Goal: Task Accomplishment & Management: Use online tool/utility

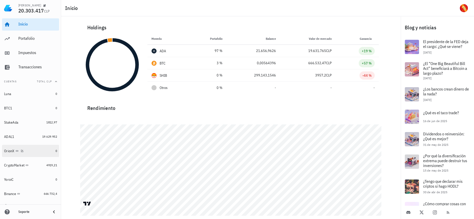
scroll to position [6, 0]
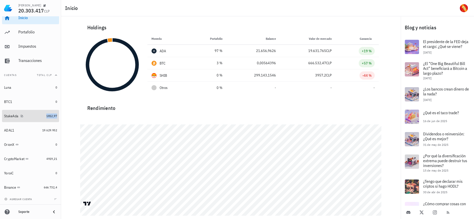
click at [46, 116] on span "1812,97" at bounding box center [51, 116] width 11 height 4
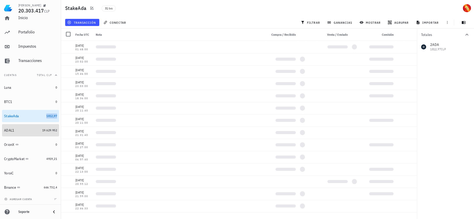
click at [46, 133] on link "ADAL1 19.629.952" at bounding box center [30, 130] width 57 height 12
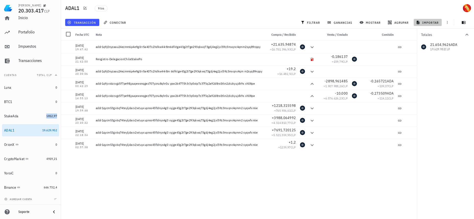
click at [432, 23] on span "importar" at bounding box center [428, 22] width 22 height 4
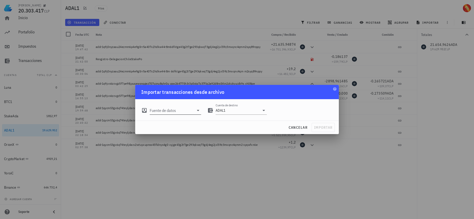
click at [188, 110] on input "Fuente de datos" at bounding box center [172, 110] width 44 height 8
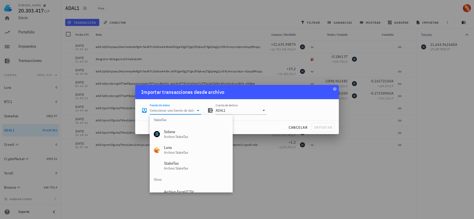
scroll to position [212, 0]
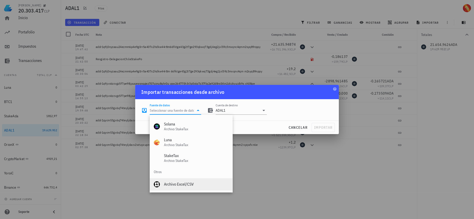
click at [188, 183] on div "Archivo Excel/CSV" at bounding box center [196, 184] width 64 height 5
type input "Archivo Excel/CSV"
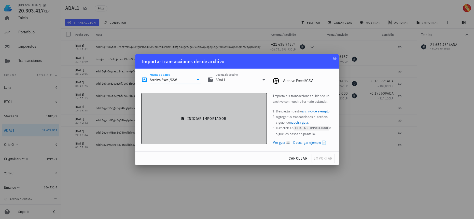
click at [193, 121] on button "iniciar importador" at bounding box center [203, 118] width 125 height 51
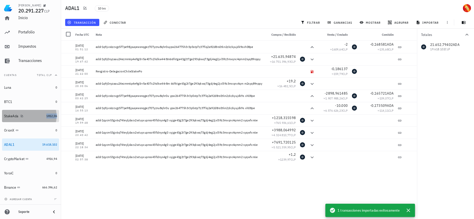
click at [46, 117] on span "1812,06" at bounding box center [51, 116] width 11 height 4
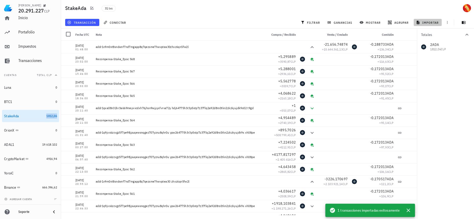
click at [434, 22] on span "importar" at bounding box center [428, 22] width 22 height 4
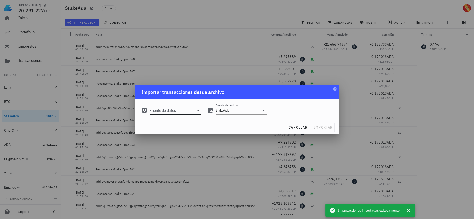
click at [186, 113] on input "Fuente de datos" at bounding box center [172, 110] width 44 height 8
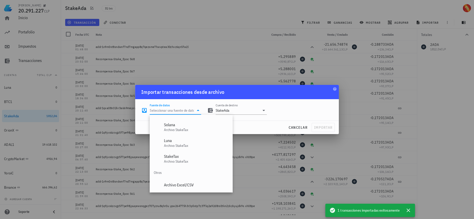
scroll to position [212, 0]
click at [179, 183] on div "Archivo Excel/CSV" at bounding box center [196, 184] width 64 height 5
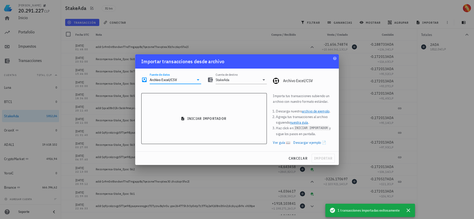
click at [196, 81] on icon at bounding box center [198, 80] width 6 height 6
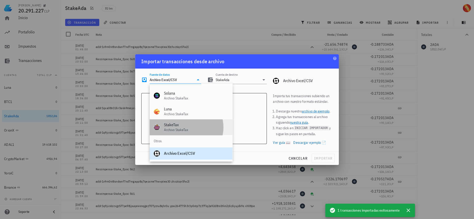
click at [198, 132] on div "StakeTax Archivo StakeTax" at bounding box center [196, 127] width 64 height 16
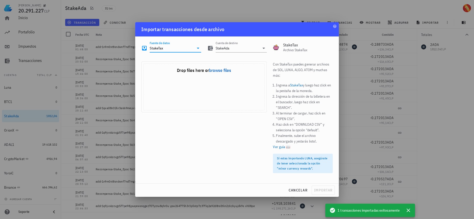
click at [169, 47] on input "StakeTax" at bounding box center [172, 48] width 44 height 8
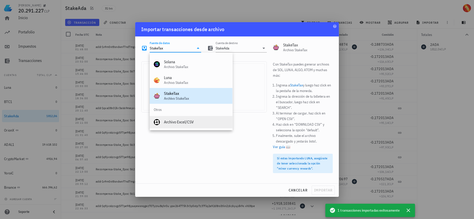
click at [189, 121] on div "Archivo Excel/CSV" at bounding box center [196, 121] width 64 height 5
type input "Archivo Excel/CSV"
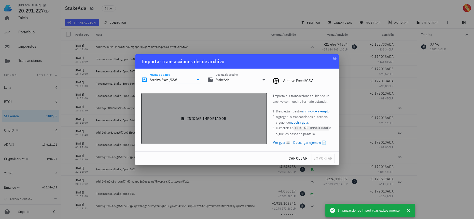
click at [238, 121] on button "iniciar importador" at bounding box center [203, 118] width 125 height 51
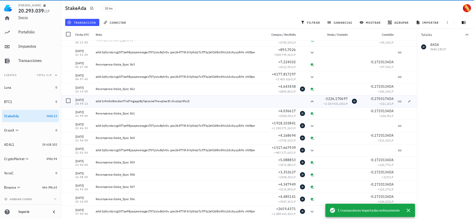
scroll to position [0, 0]
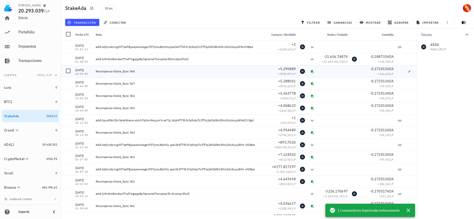
drag, startPoint x: 140, startPoint y: 71, endPoint x: 130, endPoint y: 71, distance: 10.4
click at [130, 71] on div "Recompensa-Stake_Epoc 568" at bounding box center [179, 71] width 167 height 4
click at [78, 22] on span "transacción" at bounding box center [82, 22] width 28 height 4
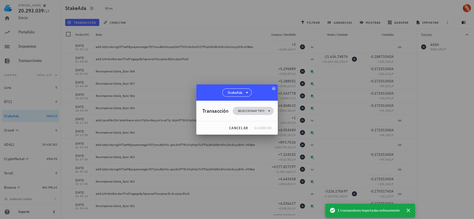
click at [250, 109] on span "Seleccionar tipo" at bounding box center [251, 110] width 27 height 5
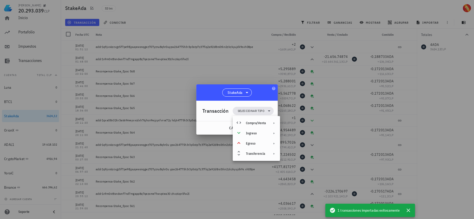
click at [311, 59] on div at bounding box center [237, 109] width 474 height 219
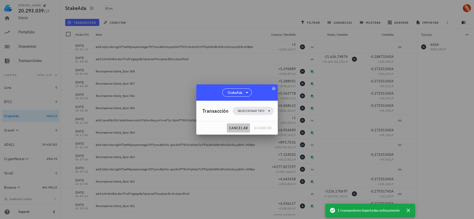
click at [235, 127] on span "cancelar" at bounding box center [238, 127] width 19 height 5
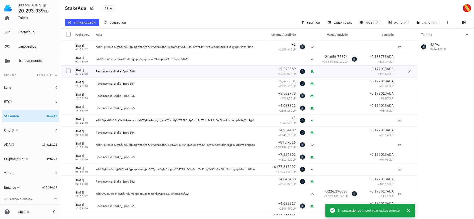
drag, startPoint x: 138, startPoint y: 72, endPoint x: 96, endPoint y: 71, distance: 42.5
click at [96, 71] on div "Recompensa-Stake_Epoc 568" at bounding box center [179, 71] width 167 height 4
copy div "Recompensa-Stake_Epoc 568"
click at [86, 23] on span "transacción" at bounding box center [82, 22] width 28 height 4
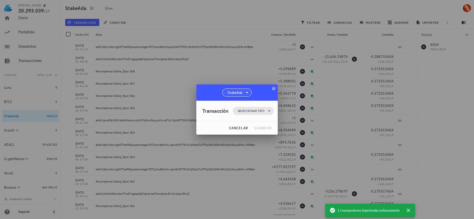
click at [246, 91] on icon at bounding box center [247, 92] width 6 height 6
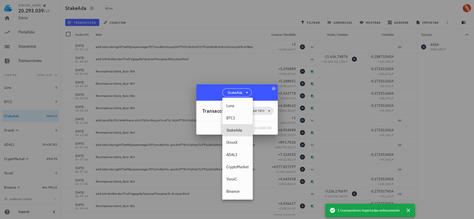
click at [288, 89] on div at bounding box center [237, 109] width 474 height 219
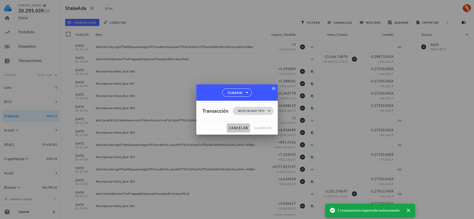
drag, startPoint x: 240, startPoint y: 127, endPoint x: 240, endPoint y: 107, distance: 20.6
click at [240, 107] on div "StakeAda Transacción Seleccionar tipo cancelar guardar" at bounding box center [236, 109] width 81 height 50
click at [247, 110] on span "Seleccionar tipo" at bounding box center [251, 110] width 27 height 5
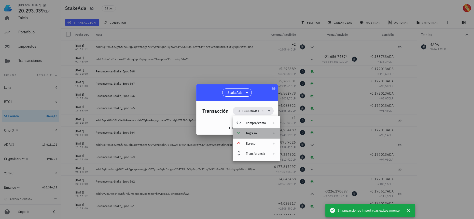
click at [265, 136] on div "Ingreso" at bounding box center [256, 133] width 47 height 10
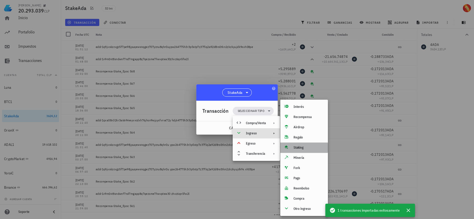
click at [306, 149] on div "Staking" at bounding box center [309, 147] width 30 height 4
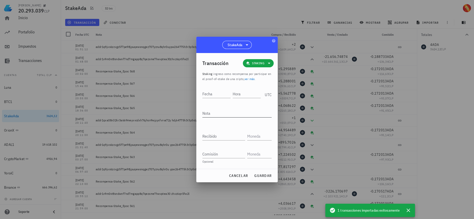
click at [219, 112] on textarea "Nota" at bounding box center [236, 113] width 69 height 8
paste textarea "Recompensa-Stake_Epoc 568"
type textarea "Recompensa-Stake_Epoc 569 a 573"
click at [227, 134] on input "Recibido" at bounding box center [223, 136] width 43 height 8
click at [230, 98] on div "Fecha" at bounding box center [216, 94] width 28 height 8
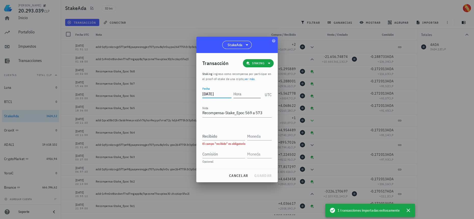
type input "2025-08-14"
click at [245, 96] on input "Hora" at bounding box center [246, 94] width 29 height 8
click at [242, 93] on input "01:51:12" at bounding box center [246, 94] width 29 height 8
type input "01:52:12"
click at [251, 111] on textarea "Recompensa-Stake_Epoc 569 a 573" at bounding box center [236, 113] width 69 height 8
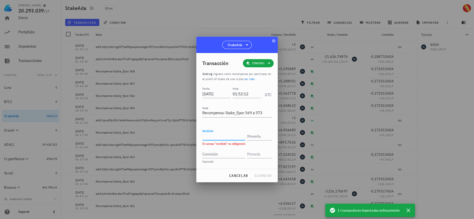
click at [225, 134] on input "Recibido" at bounding box center [223, 136] width 43 height 8
paste input "21,192798"
type input "21,192798"
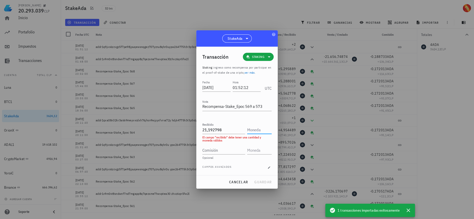
click at [262, 130] on input "text" at bounding box center [258, 129] width 23 height 8
type input "ADA"
click at [258, 151] on input "text" at bounding box center [258, 150] width 23 height 8
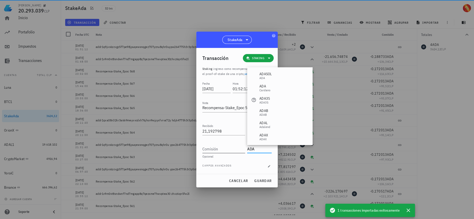
type input "ADA"
click at [235, 152] on input "Comisión" at bounding box center [223, 149] width 43 height 8
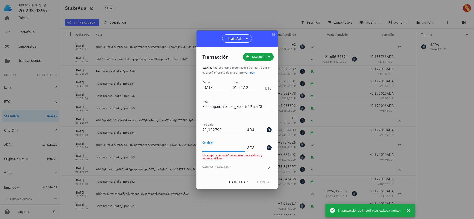
paste input "0,171837"
type input "0,171837"
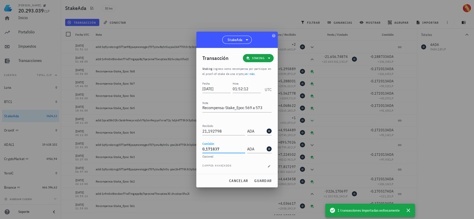
click at [243, 160] on div "Fecha 2025-08-14 Hora 01:52:12 UTC Nota Recompensa-Stake_Epoc 569 a 573 Recibid…" at bounding box center [236, 126] width 69 height 93
click at [265, 179] on span "guardar" at bounding box center [263, 180] width 18 height 5
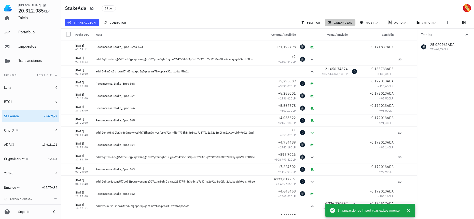
drag, startPoint x: 341, startPoint y: 19, endPoint x: 343, endPoint y: 21, distance: 3.6
click at [341, 19] on button "ganancias" at bounding box center [340, 22] width 30 height 7
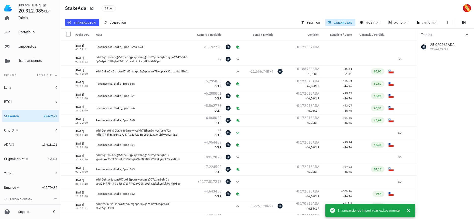
click at [347, 23] on span "ganancias" at bounding box center [340, 22] width 24 height 4
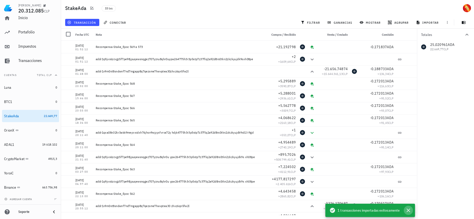
click at [409, 211] on icon "button" at bounding box center [408, 210] width 6 height 6
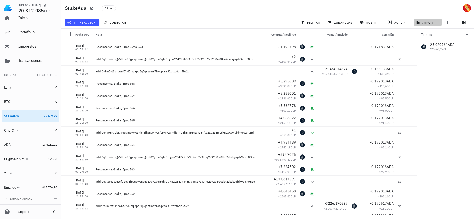
click at [427, 23] on span "importar" at bounding box center [428, 22] width 22 height 4
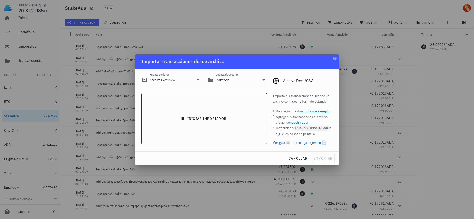
click at [242, 78] on input "StakeAda" at bounding box center [238, 80] width 44 height 8
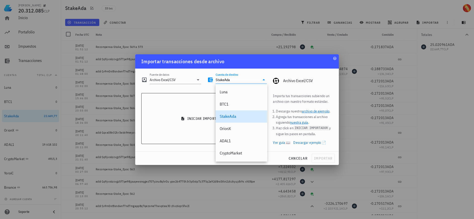
click at [243, 117] on div "StakeAda" at bounding box center [241, 116] width 43 height 5
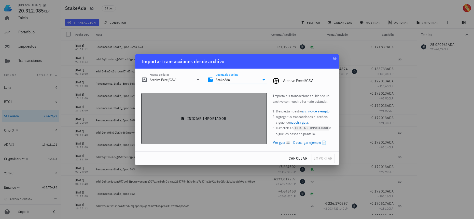
click at [243, 117] on span "iniciar importador" at bounding box center [204, 118] width 117 height 5
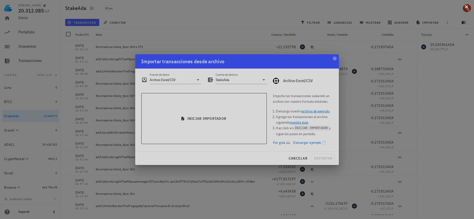
click at [466, 8] on button at bounding box center [466, 6] width 5 height 5
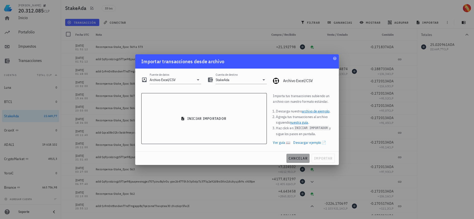
click at [302, 159] on span "cancelar" at bounding box center [297, 158] width 19 height 5
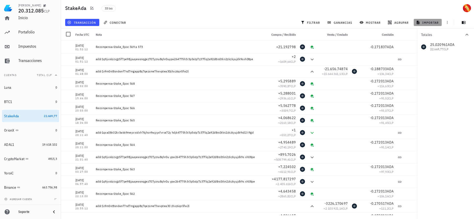
click at [426, 22] on span "importar" at bounding box center [428, 22] width 22 height 4
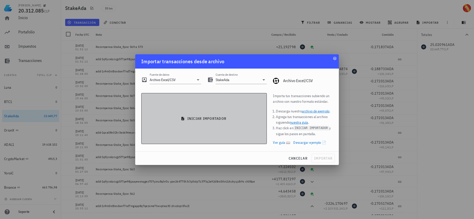
click at [225, 110] on button "iniciar importador" at bounding box center [203, 118] width 125 height 51
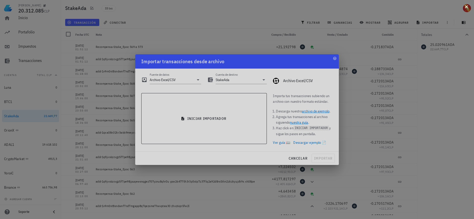
click at [470, 9] on div at bounding box center [237, 109] width 474 height 219
click at [466, 8] on button at bounding box center [466, 6] width 5 height 5
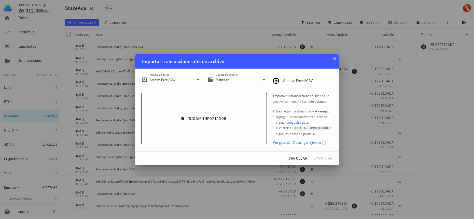
click at [394, 82] on div at bounding box center [237, 109] width 474 height 219
click at [293, 158] on span "cancelar" at bounding box center [297, 158] width 19 height 5
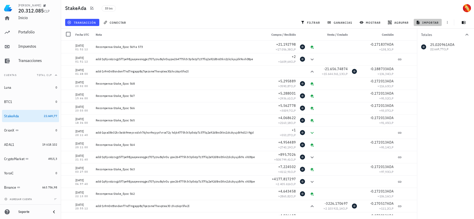
click at [434, 21] on span "importar" at bounding box center [428, 22] width 22 height 4
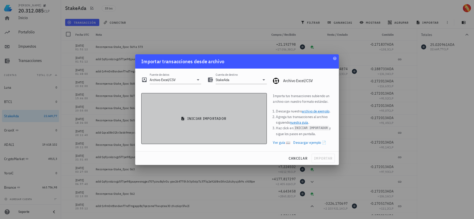
click at [228, 113] on button "iniciar importador" at bounding box center [203, 118] width 125 height 51
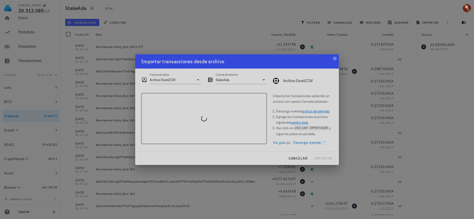
click at [468, 8] on button at bounding box center [466, 6] width 5 height 5
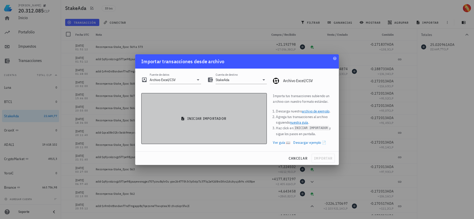
click at [238, 112] on button "iniciar importador" at bounding box center [203, 118] width 125 height 51
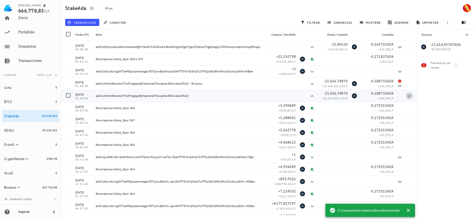
click at [406, 96] on span "button" at bounding box center [409, 95] width 7 height 3
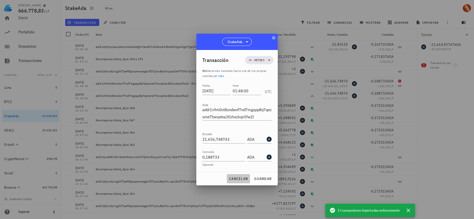
click at [244, 182] on button "cancelar" at bounding box center [238, 178] width 23 height 9
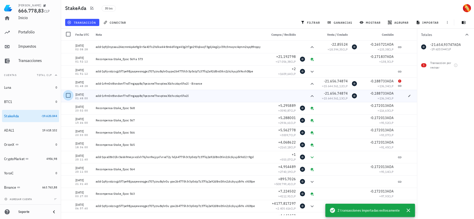
click at [69, 95] on div at bounding box center [68, 95] width 9 height 9
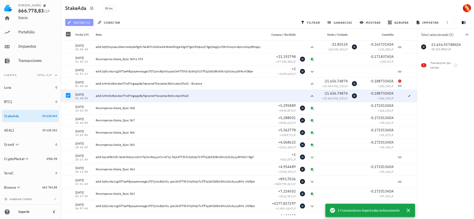
click at [85, 24] on span "editar (1)" at bounding box center [79, 22] width 22 height 4
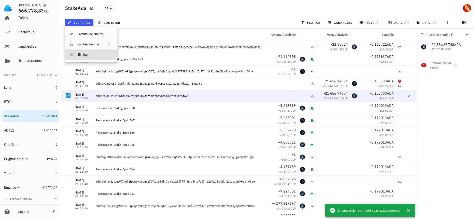
click at [86, 58] on div "Eliminar" at bounding box center [95, 54] width 36 height 8
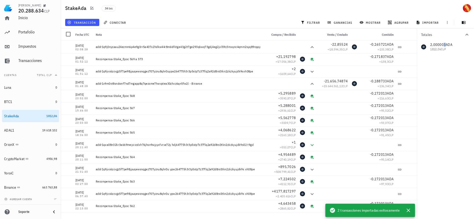
click at [443, 44] on div "2,000003 ADA 1812,06 CLP" at bounding box center [445, 47] width 57 height 12
click at [446, 45] on div "2,000003 ADA 1812,06 CLP" at bounding box center [445, 47] width 57 height 12
click at [407, 48] on button "button" at bounding box center [409, 46] width 7 height 7
type input "2025-08-14"
type input "02:08:28"
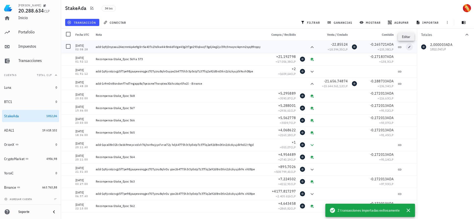
type textarea "addr1q9j0nyzaau24ezmm6p4e9g0rr5a407x2hdkw44r8m66fktge43g2t7ge293qkwq73gdj4eg2jx…"
type input "22,85524"
type input "0,165721"
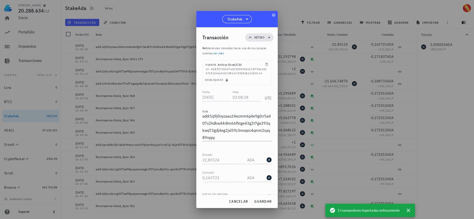
scroll to position [12, 0]
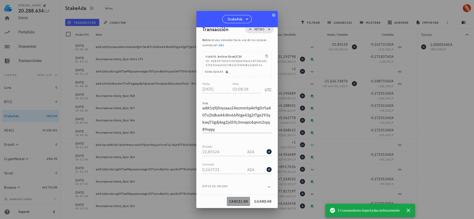
click at [243, 202] on span "cancelar" at bounding box center [238, 201] width 19 height 5
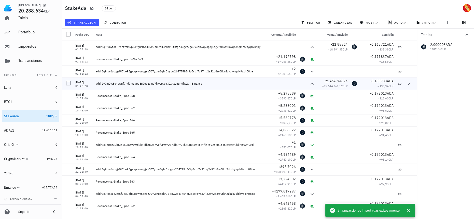
click at [123, 84] on div "addr1v9m0vt8sndwnf7nd7mgapp8q7qezsme7hwvptea30zhxz6qn5fw2l - Binance" at bounding box center [179, 83] width 167 height 4
drag, startPoint x: 118, startPoint y: 82, endPoint x: 148, endPoint y: 82, distance: 29.8
click at [148, 82] on div "addr1v9m0vt8sndwnf7nd7mgapp8q7qezsme7hwvptea30zhxz6qn5fw2l - Binance" at bounding box center [179, 83] width 167 height 4
click at [380, 94] on span "-0,172013" at bounding box center [378, 93] width 17 height 5
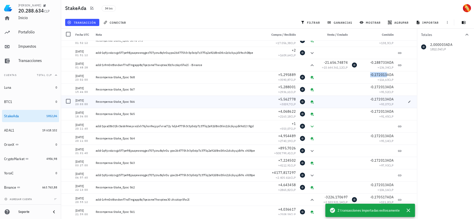
scroll to position [23, 0]
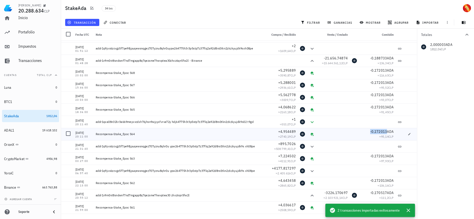
drag, startPoint x: 382, startPoint y: 132, endPoint x: 356, endPoint y: 165, distance: 42.3
click at [377, 132] on span "-0,172013 ADA" at bounding box center [381, 131] width 23 height 5
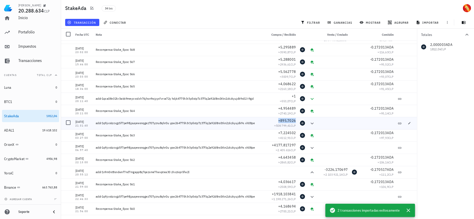
scroll to position [92, 0]
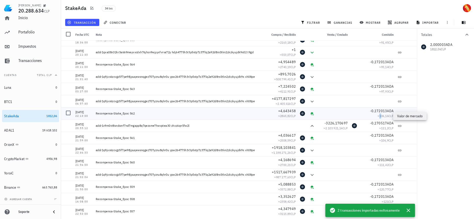
drag, startPoint x: 374, startPoint y: 114, endPoint x: 377, endPoint y: 114, distance: 2.6
click at [378, 114] on span "≈ 106,16 CLP" at bounding box center [386, 116] width 16 height 4
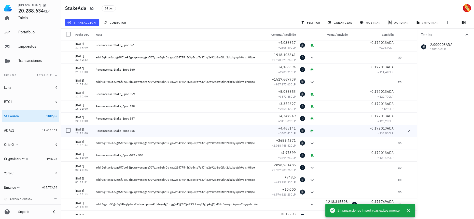
scroll to position [241, 0]
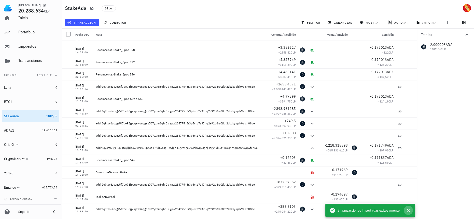
click at [409, 212] on icon "button" at bounding box center [408, 210] width 6 height 6
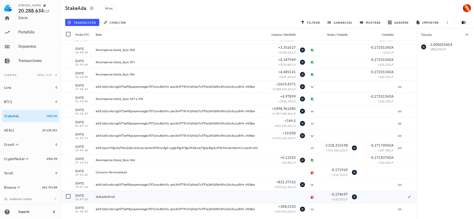
click at [345, 195] on div "-0,174697 ≈ 132,67 CLP" at bounding box center [333, 196] width 33 height 12
drag, startPoint x: 384, startPoint y: 143, endPoint x: 375, endPoint y: 143, distance: 9.4
click at [375, 143] on span "-0,171749 ADA" at bounding box center [381, 145] width 23 height 5
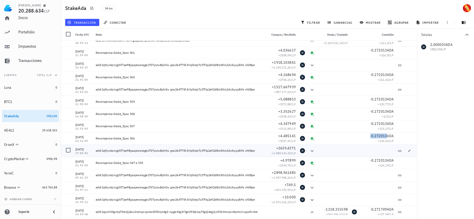
scroll to position [172, 0]
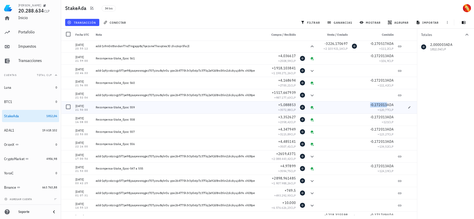
click at [370, 105] on span "-0,172013" at bounding box center [378, 104] width 17 height 5
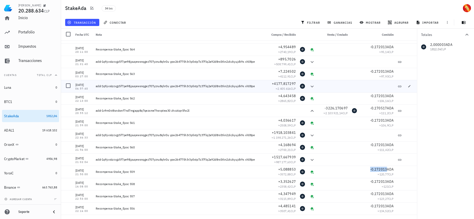
scroll to position [79, 0]
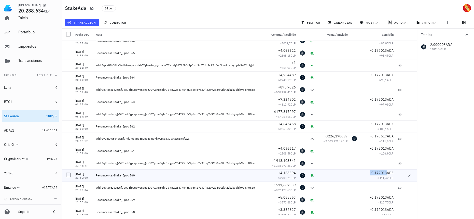
click at [381, 173] on span "-0,172013" at bounding box center [378, 172] width 17 height 5
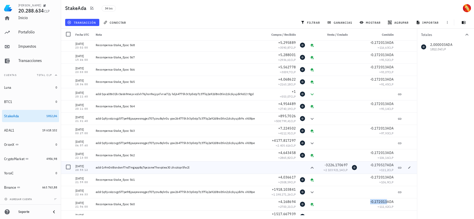
scroll to position [56, 0]
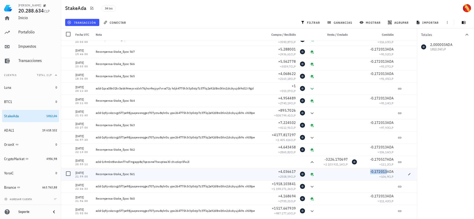
click at [377, 169] on span "-0,172013" at bounding box center [378, 171] width 17 height 5
click at [376, 161] on span "-0,170517" at bounding box center [378, 159] width 17 height 5
click at [387, 146] on span "ADA" at bounding box center [390, 147] width 7 height 5
click at [382, 146] on span "-0,172013" at bounding box center [378, 147] width 17 height 5
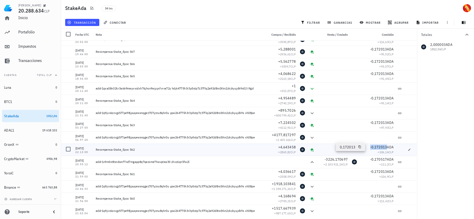
click at [382, 146] on span "-0,172013" at bounding box center [378, 147] width 17 height 5
click at [380, 121] on span "-0,172013" at bounding box center [378, 122] width 17 height 5
click at [381, 99] on span "-0,172013" at bounding box center [378, 98] width 17 height 5
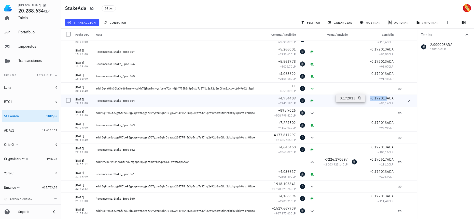
click at [381, 99] on span "-0,172013" at bounding box center [378, 98] width 17 height 5
click at [371, 74] on span "-0,172013" at bounding box center [378, 73] width 17 height 5
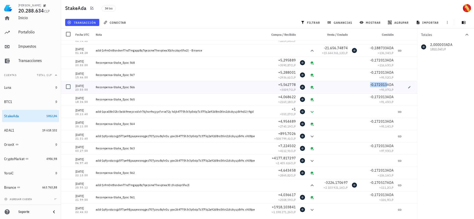
click at [378, 85] on span "-0,172013" at bounding box center [378, 84] width 17 height 5
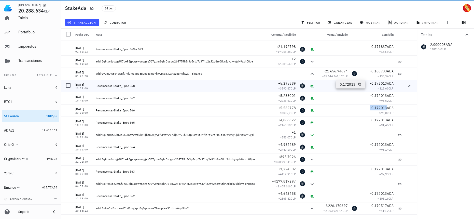
scroll to position [0, 0]
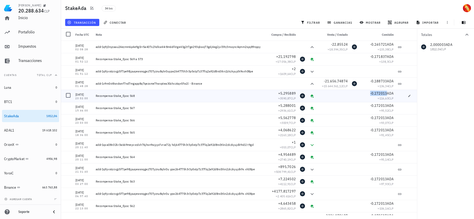
click at [375, 93] on span "-0,172013" at bounding box center [378, 93] width 17 height 5
click at [375, 79] on span "-0,188733" at bounding box center [378, 81] width 17 height 5
click at [379, 57] on span "-0,171837" at bounding box center [378, 56] width 17 height 5
click at [381, 43] on span "-0,165721" at bounding box center [378, 44] width 17 height 5
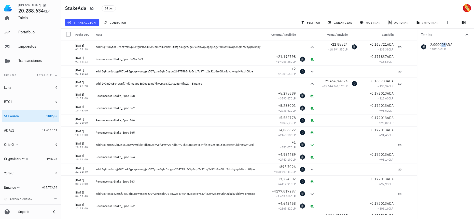
drag, startPoint x: 445, startPoint y: 46, endPoint x: 441, endPoint y: 45, distance: 3.5
click at [441, 45] on div "2,000003 ADA 1812,06 CLP" at bounding box center [445, 47] width 57 height 12
click at [45, 131] on span "19.618.102" at bounding box center [49, 130] width 15 height 4
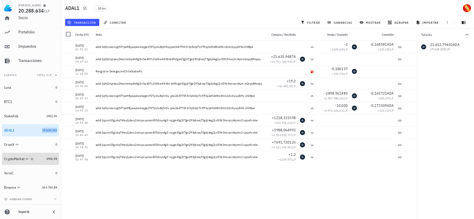
click at [46, 161] on div "4956,98" at bounding box center [51, 158] width 11 height 5
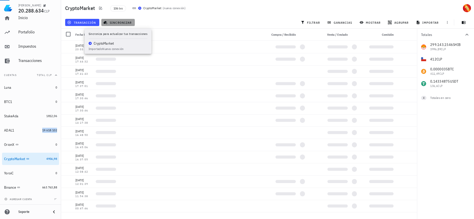
click at [115, 22] on span "sincronizar" at bounding box center [117, 22] width 27 height 4
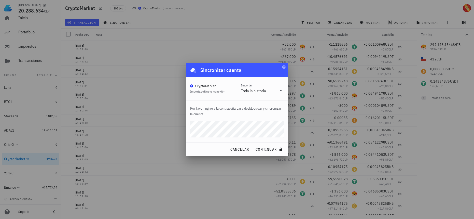
click at [274, 90] on input "Importar" at bounding box center [272, 91] width 10 height 8
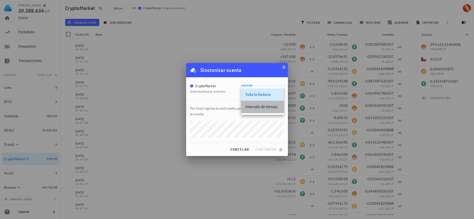
click at [256, 106] on div "Intervalo de tiempo" at bounding box center [262, 106] width 35 height 5
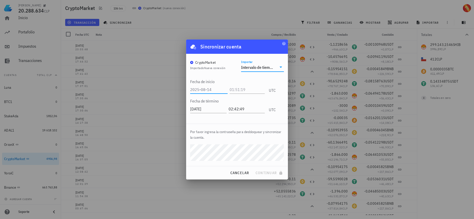
click at [218, 89] on input "text" at bounding box center [208, 89] width 37 height 8
type input "2025-08-10"
click at [243, 92] on input "text" at bounding box center [245, 89] width 37 height 8
type input "12:12:12"
click at [268, 173] on span "continuar" at bounding box center [269, 172] width 29 height 5
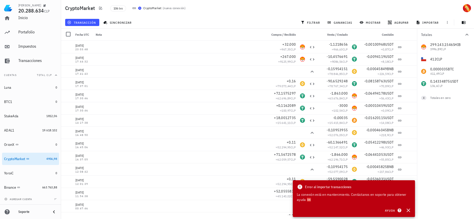
click at [311, 187] on span "Error al importar transacciones" at bounding box center [328, 187] width 46 height 6
click at [407, 208] on icon "button" at bounding box center [409, 210] width 4 height 4
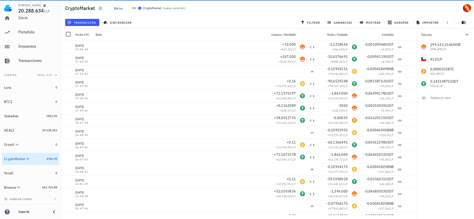
click at [173, 9] on span "nueva conexión" at bounding box center [174, 8] width 21 height 4
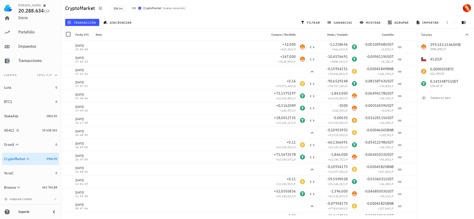
click at [52, 136] on div "Luna 0 BTC1 0 StakeAda 1812,06 ADAL1 19.618.102 OrionX 0 CryptoMarket 4956,98 Y…" at bounding box center [30, 137] width 57 height 112
click at [49, 132] on div "19.618.102" at bounding box center [49, 130] width 15 height 5
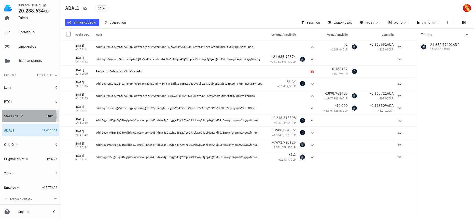
click at [42, 119] on link "StakeAda 1812,06" at bounding box center [30, 116] width 57 height 12
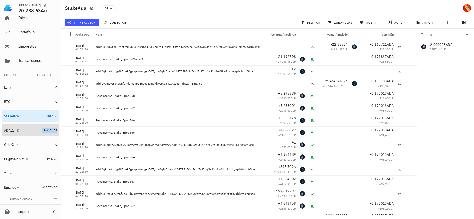
click at [45, 130] on span "19.618.102" at bounding box center [49, 130] width 15 height 4
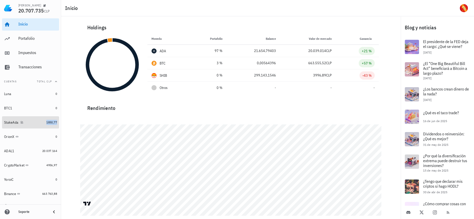
click at [46, 123] on span "1850,77" at bounding box center [51, 122] width 11 height 4
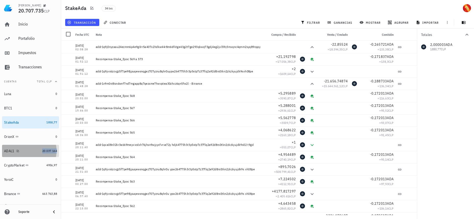
click at [45, 152] on span "20.037.164" at bounding box center [49, 151] width 15 height 4
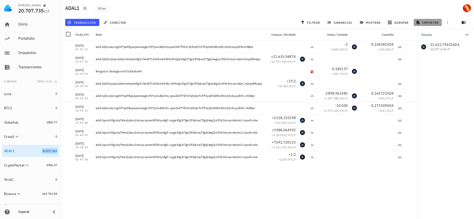
click at [432, 23] on span "importar" at bounding box center [428, 22] width 22 height 4
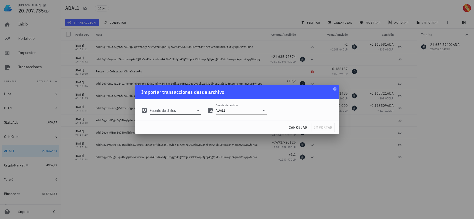
click at [171, 104] on div "Fuente de datos" at bounding box center [171, 108] width 60 height 11
click at [177, 114] on div "Fuente de datos" at bounding box center [175, 110] width 51 height 8
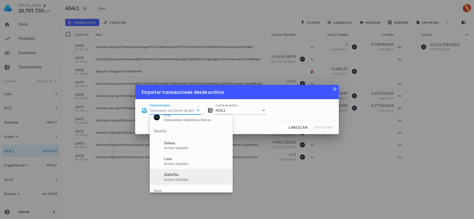
scroll to position [212, 0]
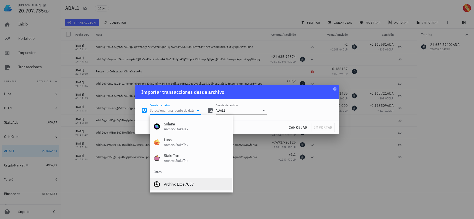
click at [176, 178] on div "Archivo Excel/CSV" at bounding box center [196, 183] width 64 height 11
type input "Archivo Excel/CSV"
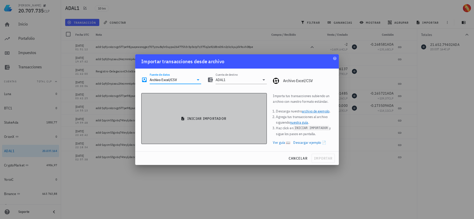
click at [204, 106] on button "iniciar importador" at bounding box center [203, 118] width 125 height 51
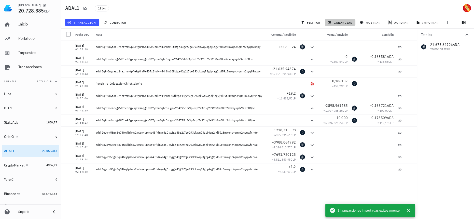
click at [348, 21] on span "ganancias" at bounding box center [340, 22] width 24 height 4
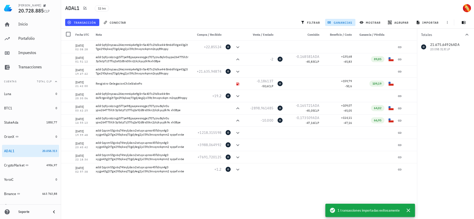
click at [348, 21] on span "ganancias" at bounding box center [340, 22] width 24 height 4
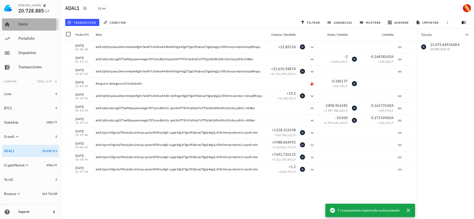
click at [24, 20] on div "Inicio" at bounding box center [37, 24] width 39 height 11
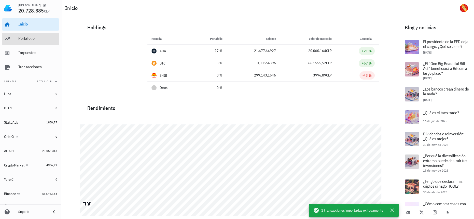
click at [33, 41] on div "Portafolio" at bounding box center [37, 38] width 39 height 11
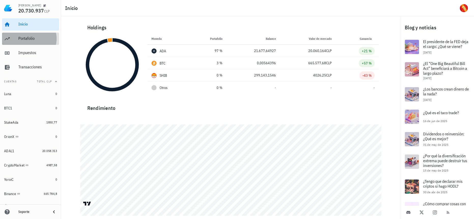
click at [23, 41] on div "Portafolio" at bounding box center [37, 38] width 39 height 5
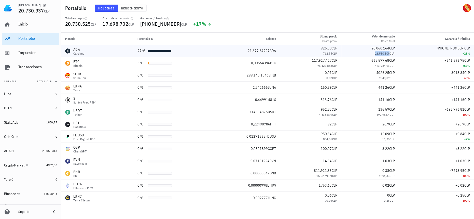
drag, startPoint x: 374, startPoint y: 53, endPoint x: 389, endPoint y: 53, distance: 15.5
click at [389, 53] on div "16.530.309 CLP" at bounding box center [369, 53] width 49 height 5
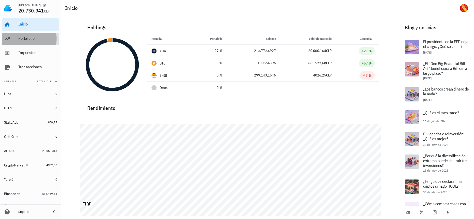
click at [44, 40] on div "Portafolio" at bounding box center [37, 38] width 39 height 5
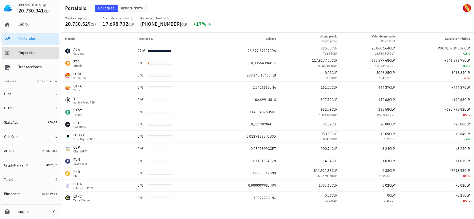
click at [35, 51] on div "Impuestos" at bounding box center [37, 52] width 39 height 5
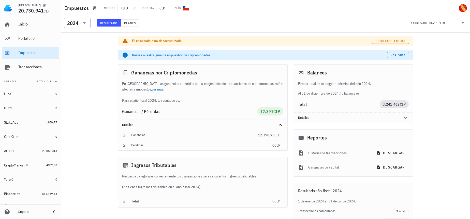
click at [81, 25] on div at bounding box center [83, 23] width 7 height 6
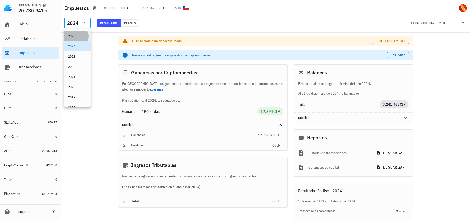
click at [78, 36] on div "2025" at bounding box center [77, 36] width 18 height 4
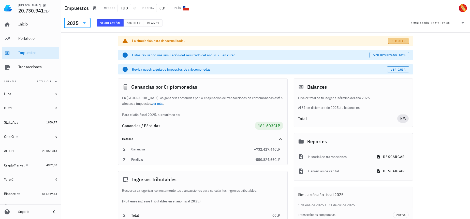
click at [401, 41] on span "Simular" at bounding box center [399, 41] width 14 height 4
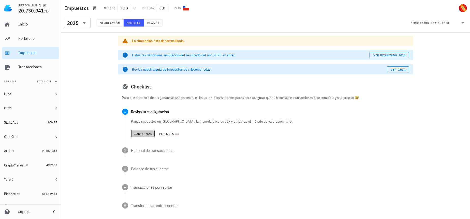
click at [146, 134] on span "Confirmar" at bounding box center [143, 134] width 19 height 4
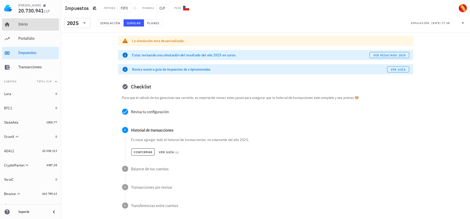
click at [40, 26] on div "Inicio" at bounding box center [37, 24] width 39 height 5
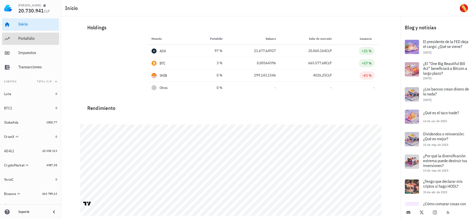
click at [11, 40] on link "Portafolio" at bounding box center [30, 39] width 57 height 12
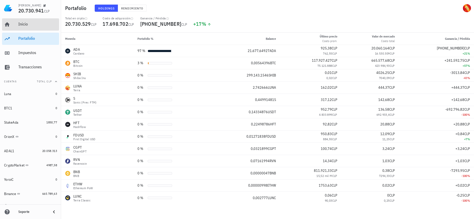
click at [43, 23] on div "Inicio" at bounding box center [37, 24] width 39 height 5
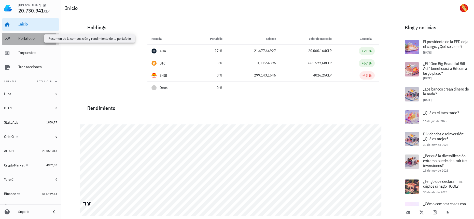
click at [43, 36] on div "Portafolio" at bounding box center [37, 38] width 39 height 5
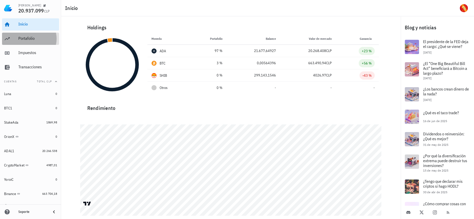
click at [28, 40] on div "Portafolio" at bounding box center [37, 38] width 39 height 5
